Goal: Task Accomplishment & Management: Manage account settings

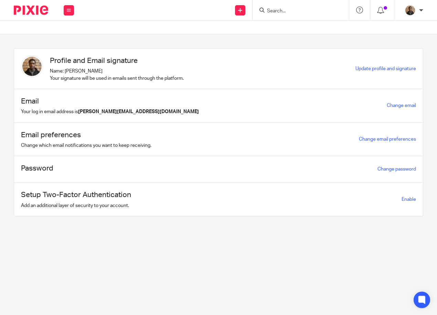
click at [292, 8] on input "Search" at bounding box center [297, 11] width 62 height 6
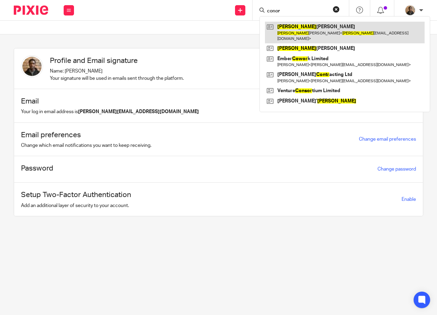
type input "conor"
click at [327, 26] on link at bounding box center [344, 32] width 159 height 21
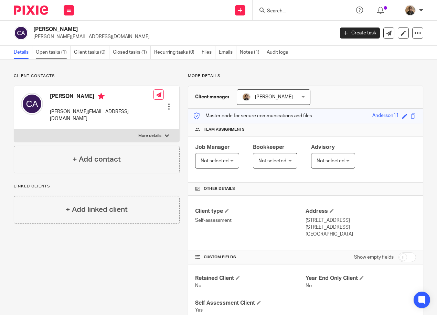
click at [58, 53] on link "Open tasks (1)" at bounding box center [53, 52] width 35 height 13
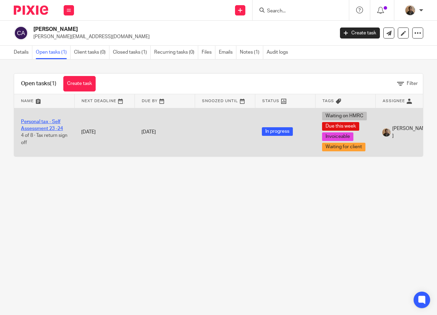
click at [55, 122] on link "Personal tax - Self Assessment 23 -24" at bounding box center [42, 125] width 42 height 12
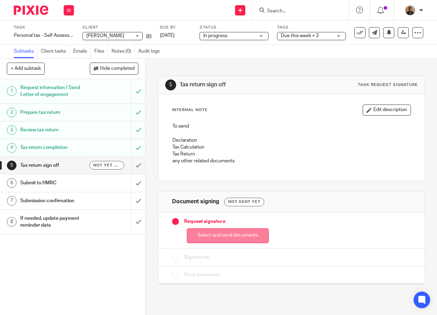
click at [222, 234] on button "Select and send documents" at bounding box center [228, 235] width 82 height 15
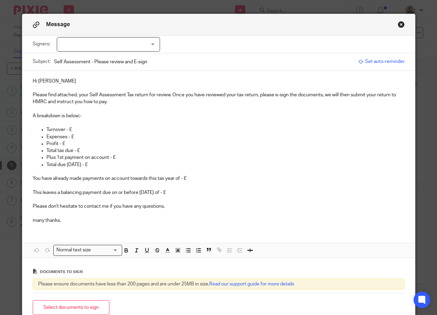
click at [84, 127] on p "Turnover - £" at bounding box center [225, 129] width 358 height 7
click at [74, 129] on p "Turnover - £" at bounding box center [225, 129] width 358 height 7
click at [62, 126] on p "Turnover - £" at bounding box center [225, 129] width 358 height 7
click at [145, 47] on div at bounding box center [108, 44] width 103 height 14
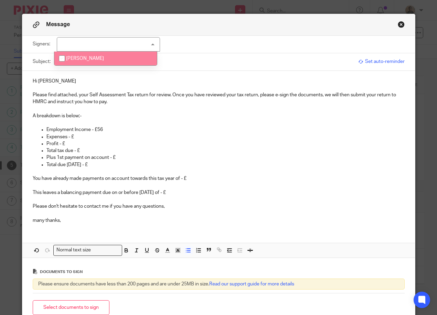
click at [140, 61] on li "[PERSON_NAME]" at bounding box center [105, 59] width 102 height 14
checkbox input "true"
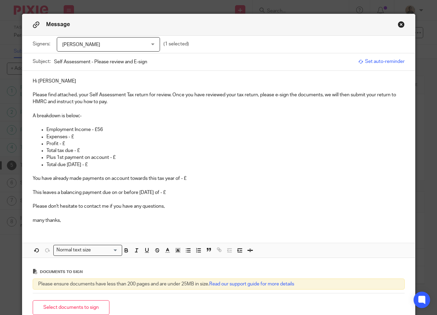
click at [117, 121] on p at bounding box center [219, 122] width 372 height 7
click at [109, 131] on p "Employment Income - £56" at bounding box center [225, 129] width 358 height 7
click at [75, 134] on p "Expenses - £" at bounding box center [225, 136] width 358 height 7
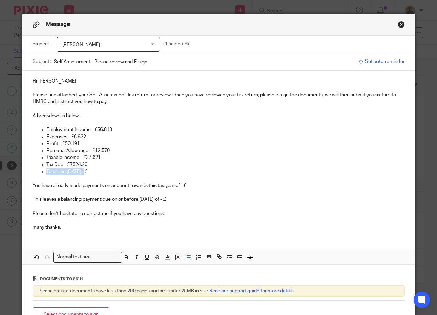
drag, startPoint x: 85, startPoint y: 171, endPoint x: 44, endPoint y: 174, distance: 40.7
click at [46, 174] on p "Total due 31/01/24 - £" at bounding box center [225, 171] width 358 height 7
drag, startPoint x: 29, startPoint y: 186, endPoint x: 172, endPoint y: 198, distance: 143.2
click at [172, 198] on div "Hi Connor Please find attached, your Self Assessment Tax return for review. Onc…" at bounding box center [218, 153] width 392 height 165
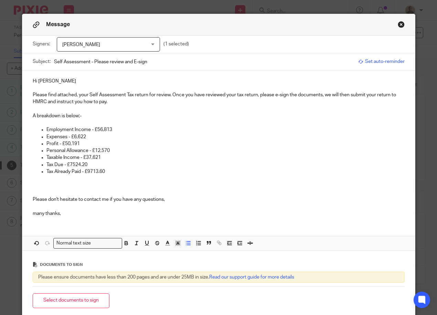
click at [73, 165] on p "Tax Due - £7524.20" at bounding box center [225, 164] width 358 height 7
drag, startPoint x: 92, startPoint y: 126, endPoint x: 103, endPoint y: 129, distance: 11.1
click at [103, 129] on div "Hi Connor Please find attached, your Self Assessment Tax return for review. Onc…" at bounding box center [218, 146] width 392 height 151
click at [129, 135] on p "Expenses - £6,622" at bounding box center [225, 136] width 358 height 7
drag, startPoint x: 92, startPoint y: 129, endPoint x: 112, endPoint y: 133, distance: 20.4
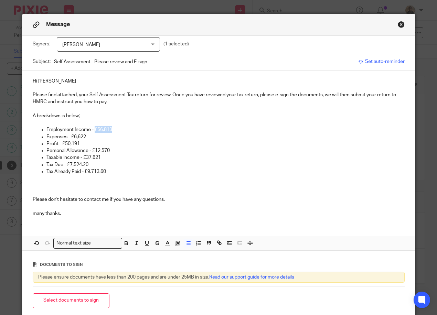
click at [112, 133] on p "Employment Income - £56,813" at bounding box center [225, 129] width 358 height 7
click at [126, 244] on icon "button" at bounding box center [126, 243] width 6 height 6
drag, startPoint x: 68, startPoint y: 134, endPoint x: 85, endPoint y: 136, distance: 16.3
click at [85, 136] on p "Expenses - £6,622" at bounding box center [225, 136] width 358 height 7
click at [125, 243] on icon "button" at bounding box center [126, 244] width 3 height 2
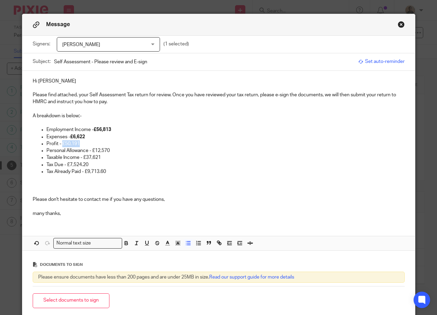
drag, startPoint x: 59, startPoint y: 142, endPoint x: 77, endPoint y: 143, distance: 17.9
click at [77, 143] on p "Profit - £50,191" at bounding box center [225, 143] width 358 height 7
click at [123, 242] on icon "button" at bounding box center [126, 243] width 6 height 6
drag, startPoint x: 89, startPoint y: 148, endPoint x: 112, endPoint y: 158, distance: 24.6
click at [113, 151] on p "Personal Allowance - £12,570" at bounding box center [225, 150] width 358 height 7
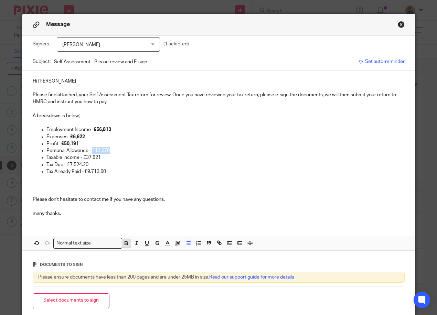
click at [123, 244] on icon "button" at bounding box center [126, 243] width 6 height 6
drag, startPoint x: 80, startPoint y: 155, endPoint x: 100, endPoint y: 159, distance: 20.4
click at [100, 159] on p "Taxable Income - £37,621" at bounding box center [225, 157] width 358 height 7
click at [125, 244] on icon "button" at bounding box center [126, 244] width 3 height 2
drag, startPoint x: 65, startPoint y: 162, endPoint x: 89, endPoint y: 164, distance: 24.5
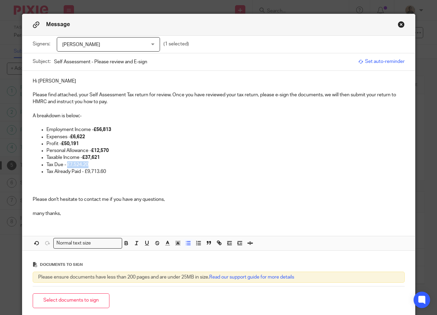
click at [89, 164] on p "Tax Due - £7,524.20" at bounding box center [225, 164] width 358 height 7
click at [124, 243] on icon "button" at bounding box center [126, 243] width 6 height 6
drag, startPoint x: 83, startPoint y: 169, endPoint x: 108, endPoint y: 173, distance: 25.7
click at [108, 173] on p "Tax Already Paid - £9,713.60" at bounding box center [225, 171] width 358 height 7
click at [125, 245] on icon "button" at bounding box center [126, 244] width 3 height 2
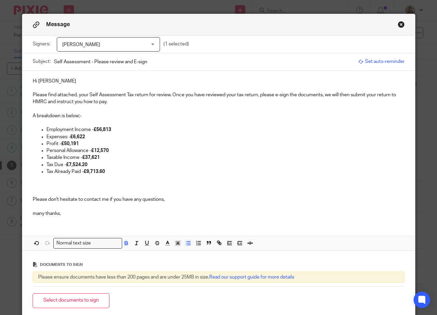
click at [75, 188] on p at bounding box center [219, 185] width 372 height 7
click at [69, 184] on p at bounding box center [219, 185] width 372 height 7
click at [66, 180] on p at bounding box center [225, 178] width 358 height 7
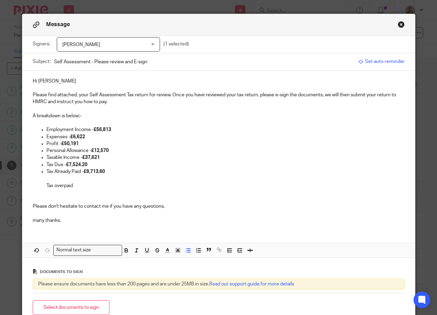
click at [41, 184] on ul "Employment Income - £56,813 Expenses - £6,622 Profit - £50,191 Personal Allowan…" at bounding box center [219, 157] width 372 height 63
click at [77, 186] on p "Tax overpaid" at bounding box center [225, 185] width 358 height 7
click at [42, 185] on ul "Employment Income - £56,813 Expenses - £6,622 Profit - £50,191 Personal Allowan…" at bounding box center [219, 157] width 372 height 63
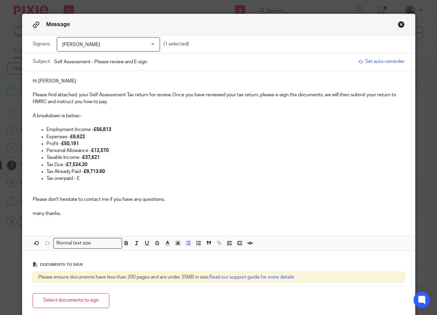
click at [79, 178] on p "Tax overpaid - £" at bounding box center [225, 178] width 358 height 7
drag, startPoint x: 75, startPoint y: 178, endPoint x: 99, endPoint y: 180, distance: 23.8
click at [99, 180] on p "Tax overpaid - £2,189.40" at bounding box center [225, 178] width 358 height 7
click at [125, 242] on icon "button" at bounding box center [126, 242] width 2 height 2
click at [86, 190] on p at bounding box center [219, 192] width 372 height 7
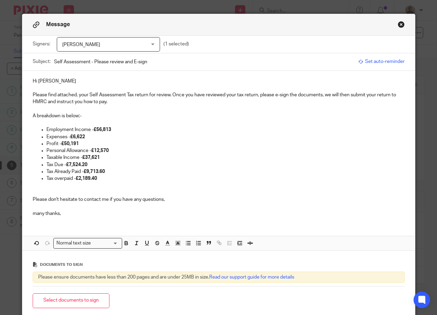
click at [46, 187] on p at bounding box center [219, 185] width 372 height 7
click at [46, 189] on p at bounding box center [219, 192] width 372 height 7
click at [47, 190] on p at bounding box center [219, 192] width 372 height 7
click at [50, 188] on p at bounding box center [219, 185] width 372 height 7
click at [51, 188] on p at bounding box center [219, 185] width 372 height 7
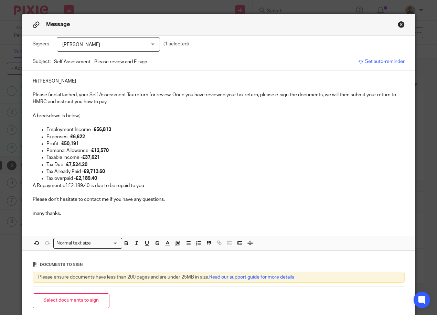
click at [33, 183] on p "A Repayment of £2,189.40 is due to be repaid to you" at bounding box center [219, 185] width 372 height 7
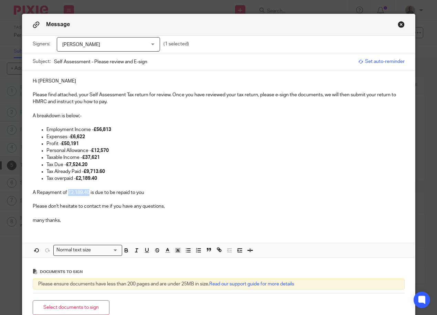
drag, startPoint x: 66, startPoint y: 192, endPoint x: 88, endPoint y: 192, distance: 21.7
click at [88, 192] on p "A Repayment of £2,189.40 is due to be repaid to you" at bounding box center [219, 192] width 372 height 7
click at [123, 250] on icon "button" at bounding box center [126, 250] width 6 height 6
click at [144, 189] on p "A Repayment of £2,189.40 is due to be repaid to you" at bounding box center [219, 192] width 372 height 7
drag, startPoint x: 30, startPoint y: 219, endPoint x: 62, endPoint y: 219, distance: 32.0
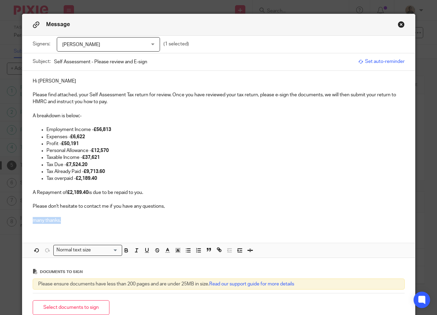
click at [62, 219] on p "many thanks," at bounding box center [219, 220] width 372 height 7
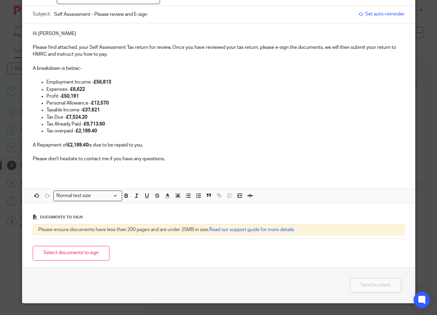
scroll to position [49, 0]
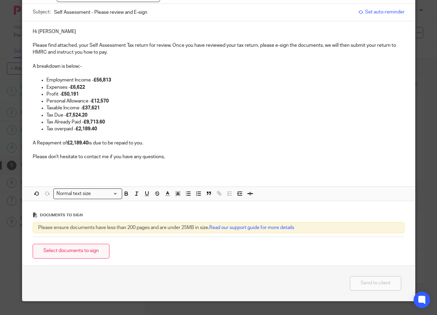
click at [86, 252] on button "Select documents to sign" at bounding box center [71, 251] width 77 height 15
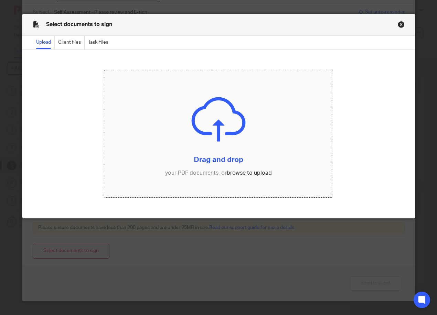
click at [226, 173] on input "file" at bounding box center [218, 133] width 228 height 127
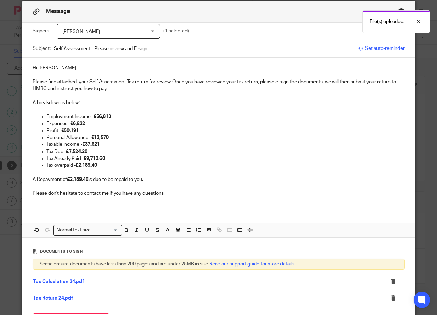
scroll to position [0, 0]
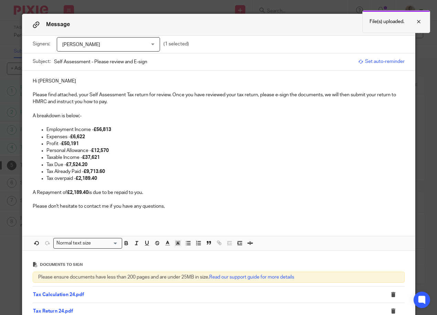
click at [367, 23] on div "File(s) uploaded." at bounding box center [396, 21] width 68 height 23
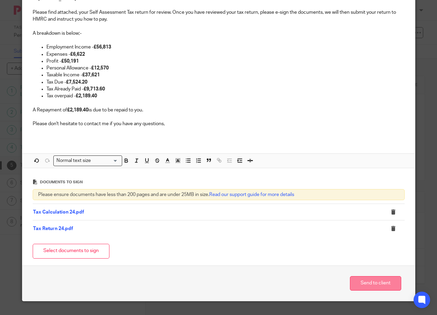
click at [381, 282] on button "Send to client" at bounding box center [375, 283] width 51 height 15
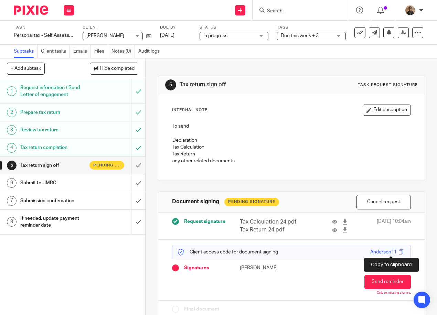
drag, startPoint x: 388, startPoint y: 251, endPoint x: 411, endPoint y: 258, distance: 24.2
click at [398, 251] on span at bounding box center [400, 251] width 5 height 5
click at [334, 35] on div "Due this week + 3" at bounding box center [311, 36] width 69 height 8
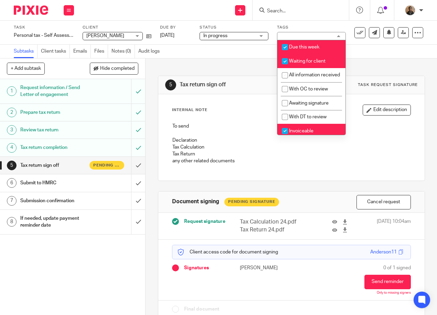
click at [284, 48] on input "checkbox" at bounding box center [284, 47] width 13 height 13
checkbox input "false"
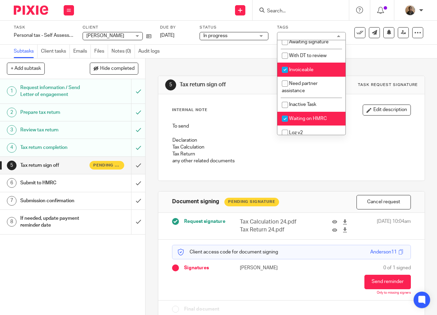
scroll to position [73, 0]
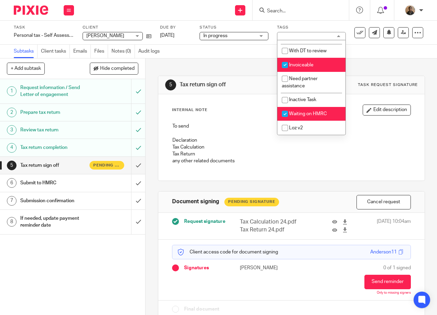
click at [300, 111] on li "Waiting on HMRC" at bounding box center [311, 114] width 68 height 14
checkbox input "false"
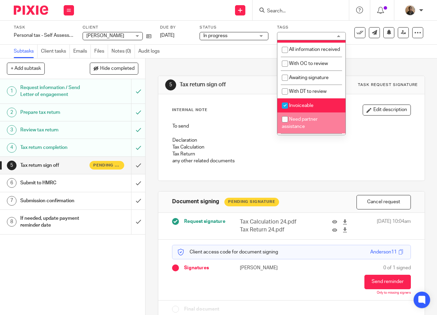
scroll to position [0, 0]
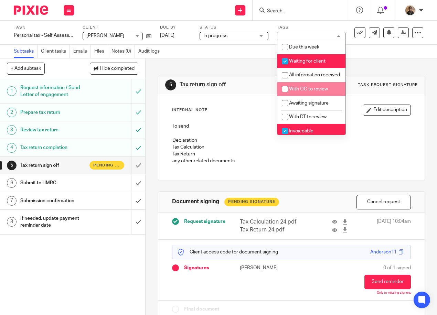
click at [212, 69] on div "5 Tax return sign off Task request signature Internal Note Edit description To …" at bounding box center [291, 191] width 267 height 267
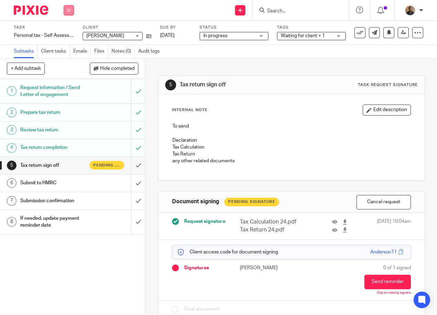
click at [70, 8] on icon at bounding box center [69, 10] width 4 height 4
click at [68, 30] on link "Work" at bounding box center [65, 32] width 12 height 5
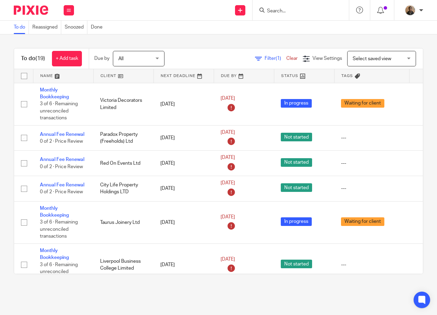
click at [55, 79] on link at bounding box center [63, 76] width 60 height 14
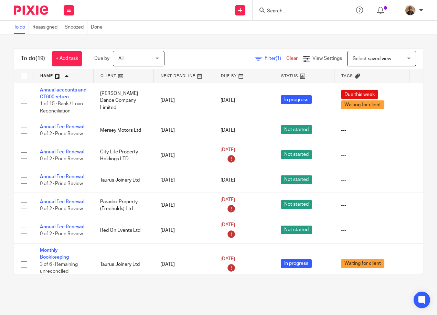
click at [136, 36] on div "To do (19) + Add task Due by All All [DATE] [DATE] This week Next week This mon…" at bounding box center [218, 160] width 437 height 253
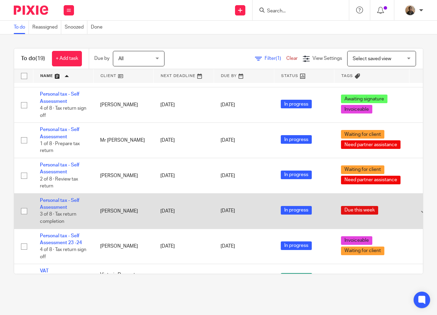
scroll to position [455, 0]
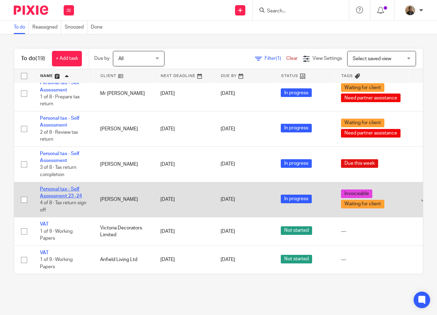
click at [64, 189] on link "Personal tax - Self Assessment 23 -24" at bounding box center [61, 193] width 42 height 12
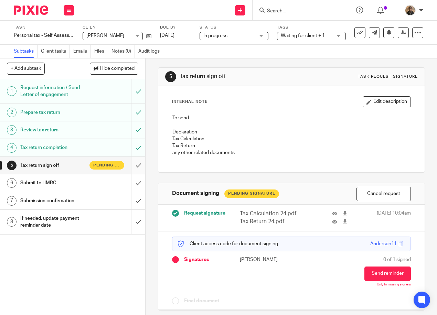
scroll to position [11, 0]
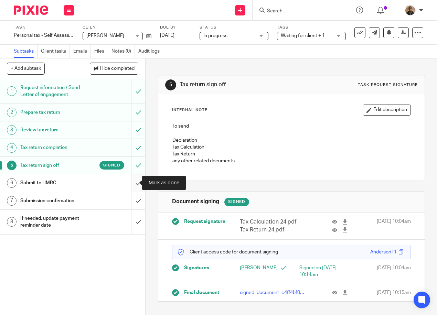
click at [131, 184] on input "submit" at bounding box center [72, 182] width 145 height 17
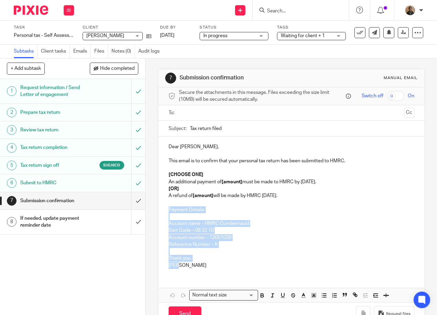
drag, startPoint x: 166, startPoint y: 211, endPoint x: 261, endPoint y: 274, distance: 113.2
click at [261, 274] on div "Dear Connor, This email is to confirm that your personal tax return has been su…" at bounding box center [291, 204] width 266 height 137
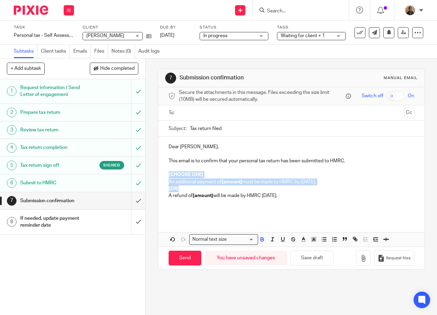
drag, startPoint x: 167, startPoint y: 176, endPoint x: 235, endPoint y: 192, distance: 70.0
click at [235, 192] on div "Dear Connor, This email is to confirm that your personal tax return has been su…" at bounding box center [291, 177] width 266 height 82
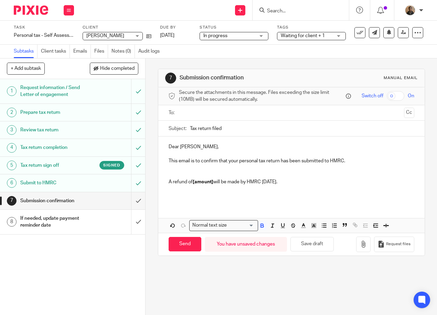
click at [210, 184] on strong "[amount]" at bounding box center [202, 181] width 21 height 5
click at [300, 185] on p "A refund of £2189.40 will be made by HMRC within 12 weeks." at bounding box center [290, 181] width 245 height 7
click at [176, 148] on p "Dear Connor," at bounding box center [290, 146] width 245 height 7
click at [165, 182] on div "Hi Connor, This email is to confirm that your personal tax return has been subm…" at bounding box center [291, 170] width 266 height 68
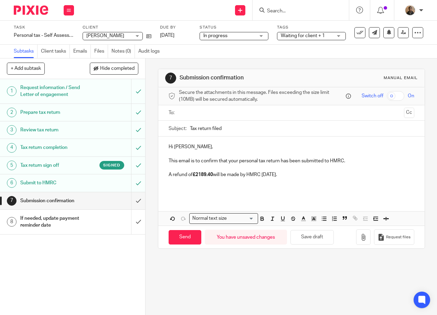
click at [307, 176] on p "A refund of £2189.40 will be made by HMRC within 12 weeks." at bounding box center [290, 174] width 245 height 7
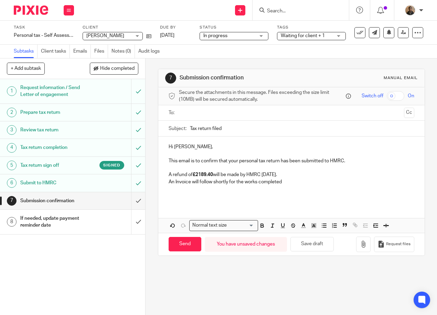
click at [282, 183] on p "An Invoice will follow shortly for the works completed" at bounding box center [290, 181] width 245 height 7
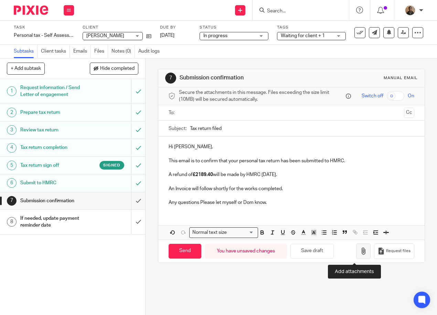
click at [360, 253] on icon "button" at bounding box center [363, 250] width 7 height 7
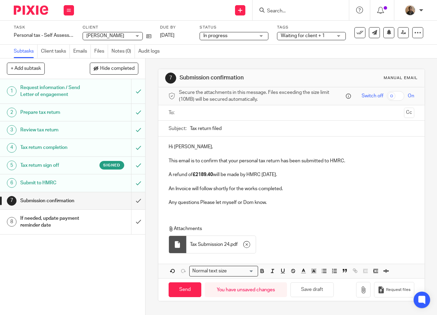
click at [190, 112] on input "text" at bounding box center [291, 113] width 220 height 8
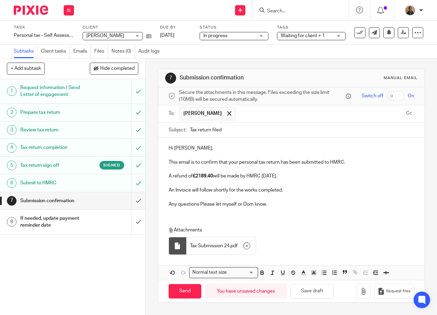
scroll to position [1, 0]
click at [188, 294] on input "Send" at bounding box center [184, 291] width 33 height 15
type input "Sent"
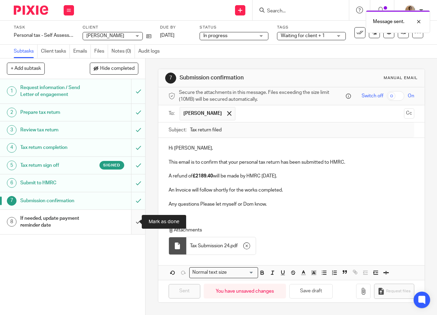
click at [132, 224] on input "submit" at bounding box center [72, 222] width 145 height 24
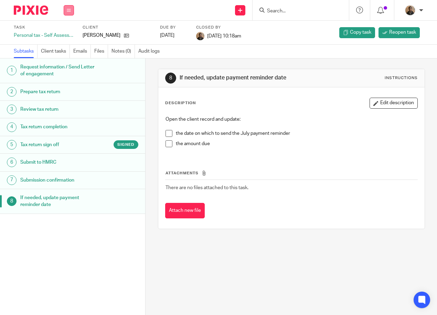
click at [66, 6] on button at bounding box center [69, 10] width 10 height 10
click at [64, 31] on link "Work" at bounding box center [65, 32] width 12 height 5
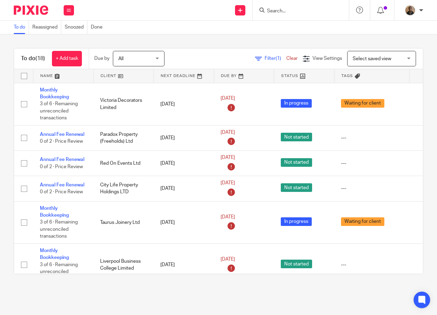
click at [280, 10] on input "Search" at bounding box center [297, 11] width 62 height 6
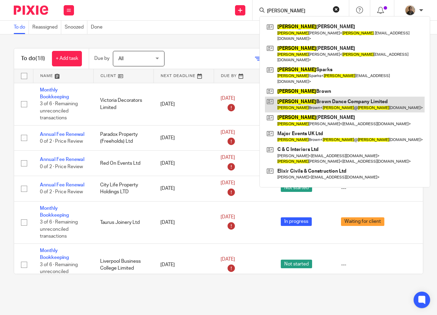
type input "adam"
click at [331, 97] on link at bounding box center [344, 105] width 159 height 16
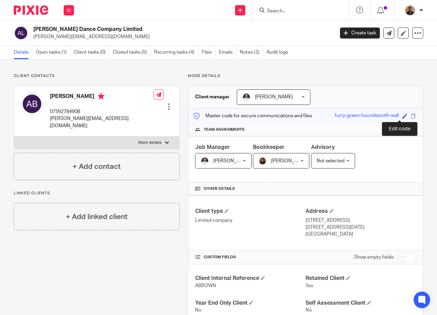
click at [402, 116] on span at bounding box center [404, 115] width 5 height 5
type input "furry-green-houndstooth-wall"
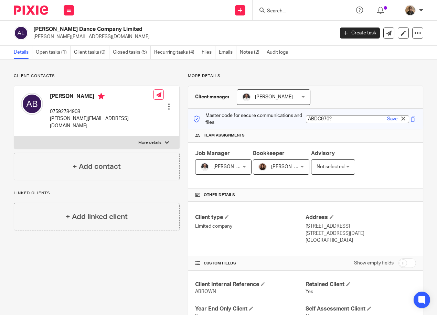
type input "ABDC970?"
click at [387, 117] on link "Save" at bounding box center [392, 118] width 11 height 7
type input "ABDC970?"
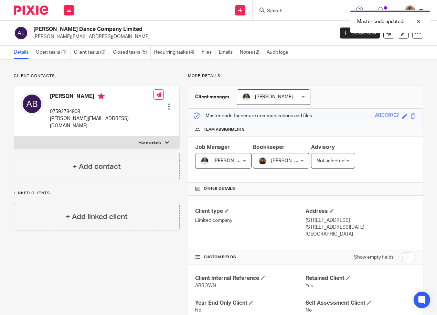
click at [54, 50] on link "Open tasks (1)" at bounding box center [53, 52] width 35 height 13
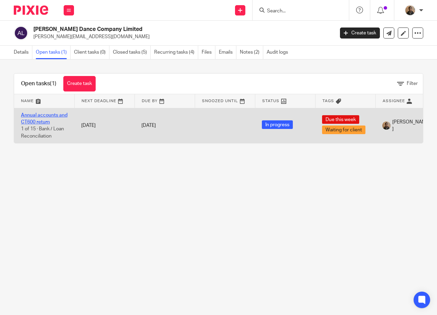
click at [38, 113] on link "Annual accounts and CT600 return" at bounding box center [44, 119] width 46 height 12
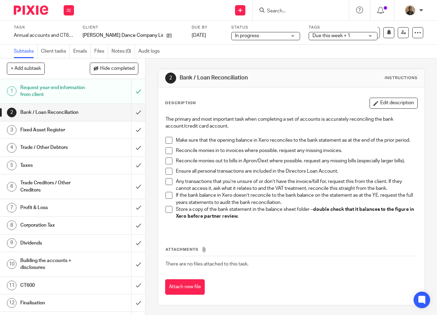
click at [169, 143] on span at bounding box center [168, 140] width 7 height 7
click at [165, 152] on span at bounding box center [168, 150] width 7 height 7
click at [167, 164] on span at bounding box center [168, 160] width 7 height 7
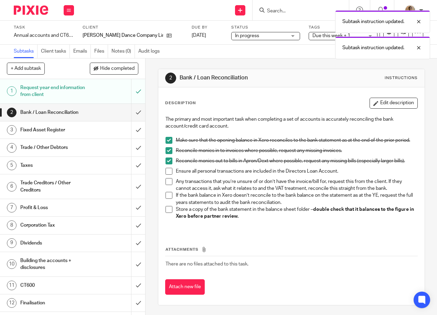
click at [167, 174] on span at bounding box center [168, 171] width 7 height 7
click at [168, 181] on span at bounding box center [168, 181] width 7 height 7
